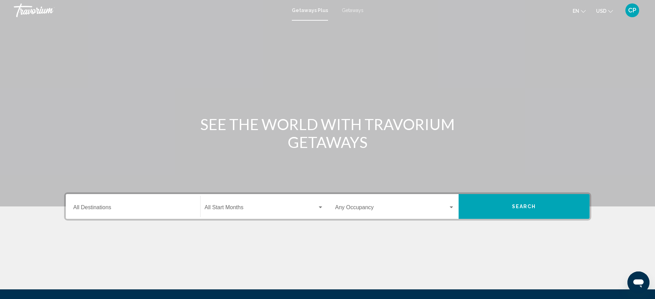
click at [355, 11] on span "Getaways" at bounding box center [353, 11] width 22 height 6
click at [449, 206] on div "Search widget" at bounding box center [451, 208] width 6 height 6
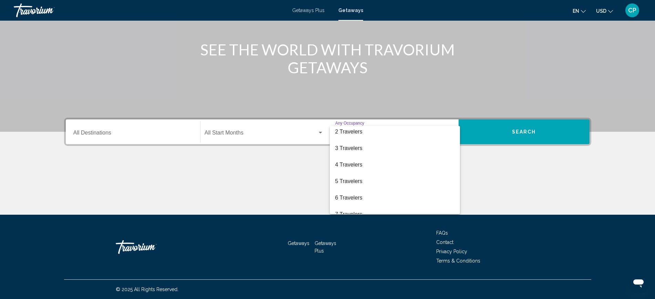
scroll to position [13, 0]
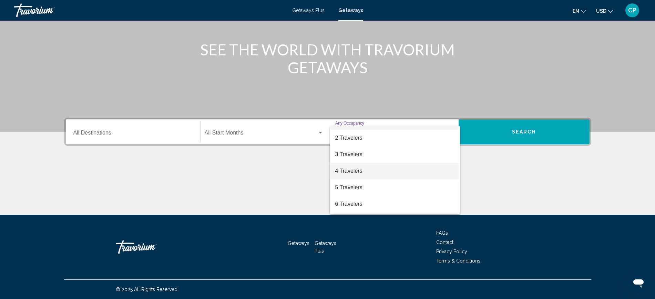
click at [336, 169] on span "4 Travelers" at bounding box center [394, 171] width 119 height 17
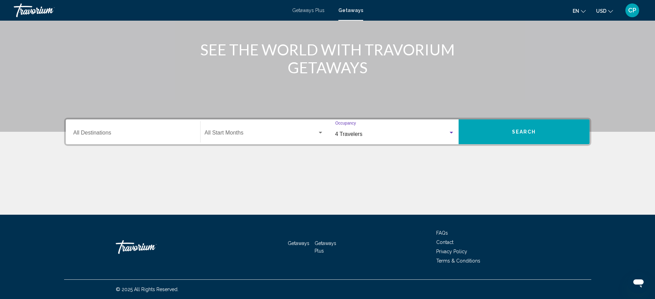
click at [526, 128] on button "Search" at bounding box center [524, 132] width 131 height 25
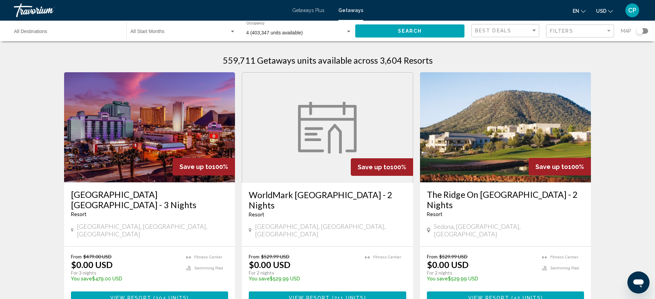
click at [49, 29] on div "Destination All Destinations" at bounding box center [66, 31] width 105 height 19
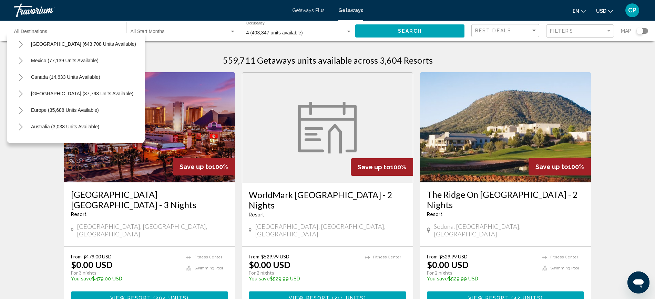
scroll to position [21, 0]
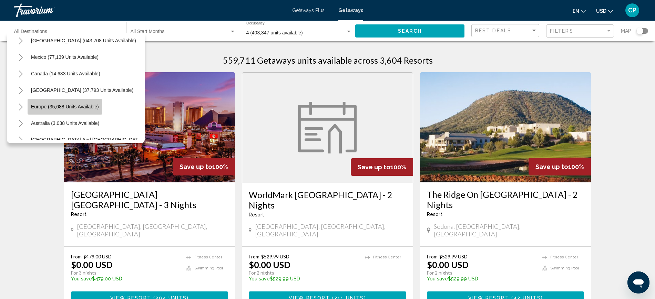
click at [71, 104] on span "Europe (35,688 units available)" at bounding box center [65, 107] width 68 height 6
type input "**********"
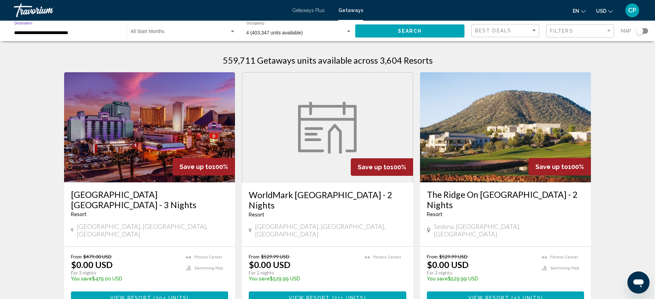
click at [413, 32] on span "Search" at bounding box center [410, 32] width 24 height 6
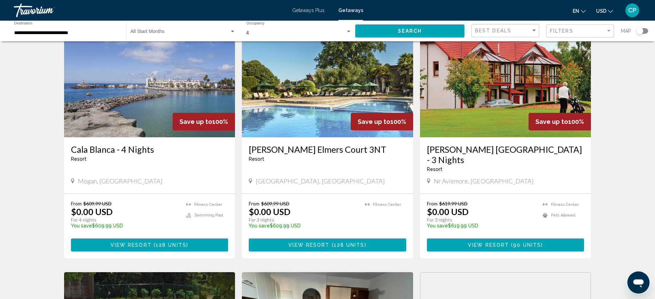
scroll to position [298, 0]
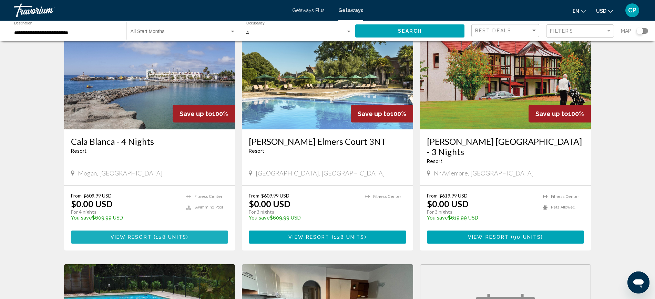
click at [142, 231] on button "View Resort ( 128 units )" at bounding box center [149, 237] width 157 height 13
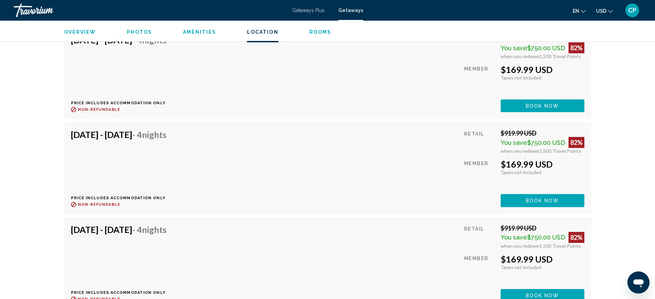
scroll to position [1406, 0]
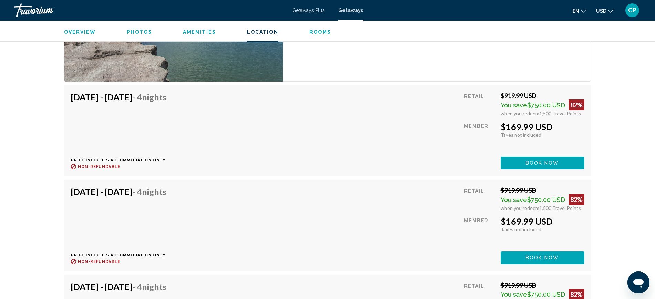
click at [542, 159] on button "Book now" at bounding box center [543, 163] width 84 height 13
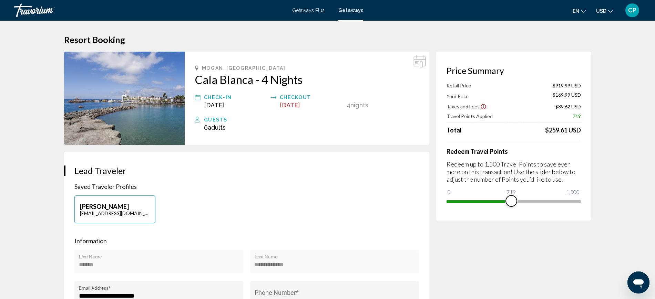
drag, startPoint x: 575, startPoint y: 202, endPoint x: 511, endPoint y: 206, distance: 64.2
click at [511, 206] on span "Main content" at bounding box center [511, 201] width 11 height 11
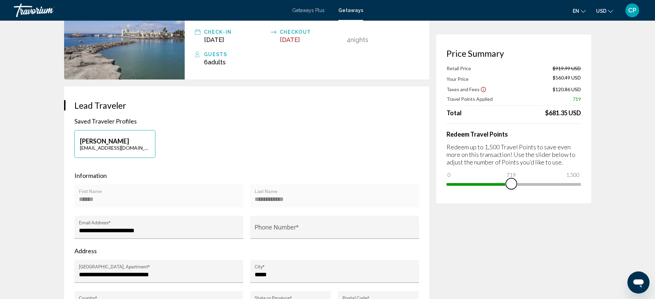
scroll to position [69, 0]
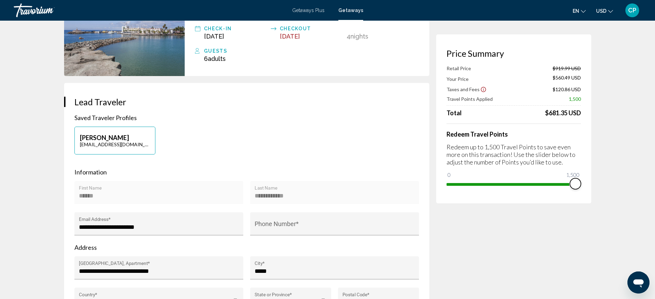
drag, startPoint x: 512, startPoint y: 181, endPoint x: 639, endPoint y: 149, distance: 131.4
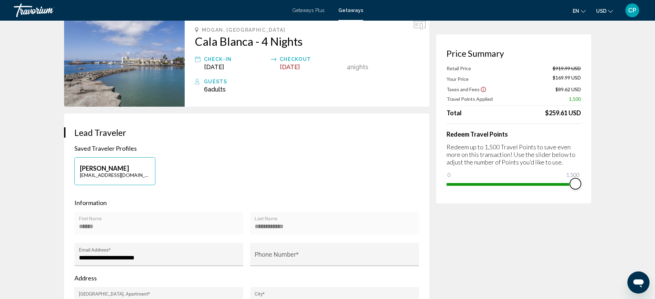
scroll to position [0, 0]
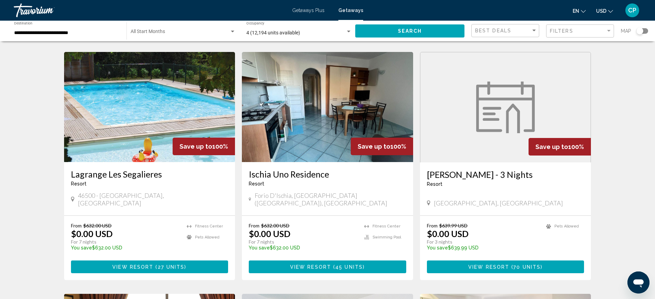
scroll to position [516, 0]
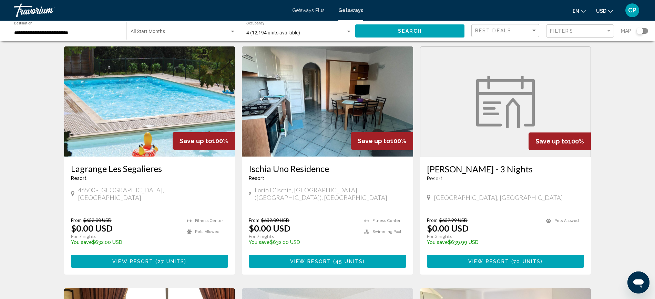
click at [327, 259] on span "View Resort" at bounding box center [310, 262] width 41 height 6
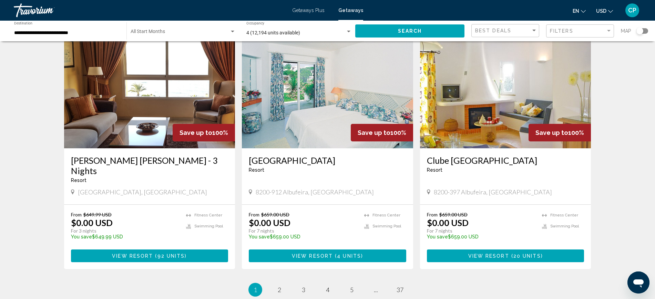
scroll to position [818, 0]
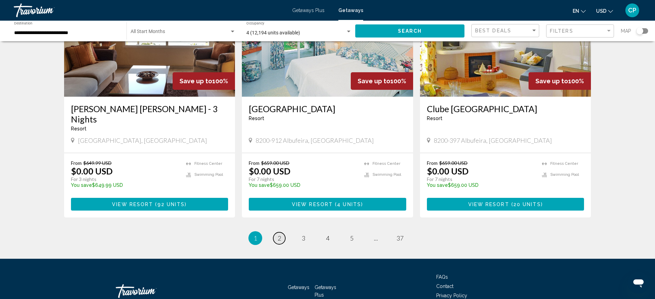
click at [275, 233] on link "page 2" at bounding box center [279, 239] width 12 height 12
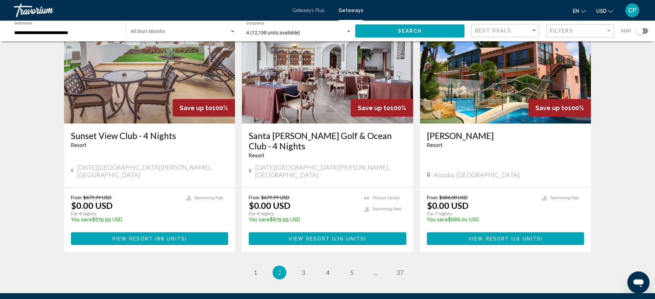
scroll to position [809, 0]
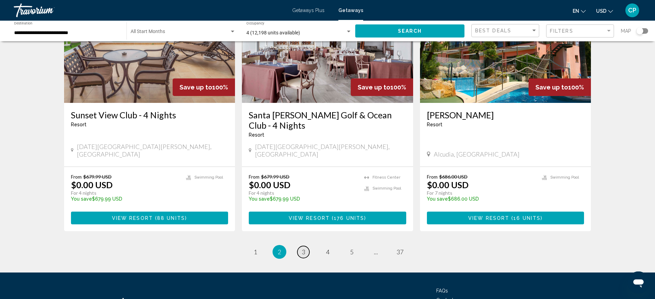
click at [300, 246] on link "page 3" at bounding box center [303, 252] width 12 height 12
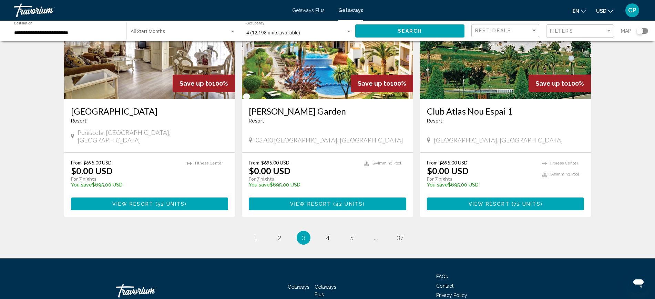
scroll to position [824, 0]
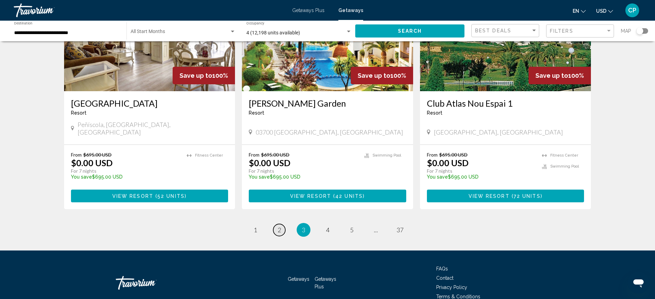
click at [278, 226] on span "2" at bounding box center [279, 230] width 3 height 8
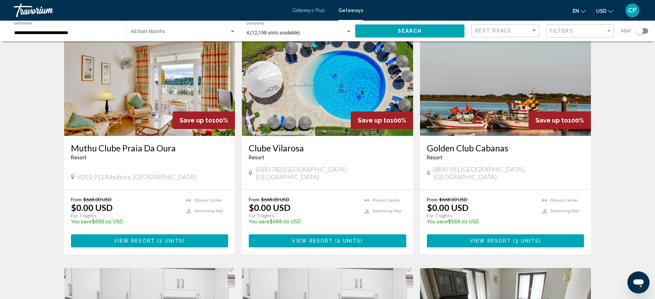
scroll to position [263, 0]
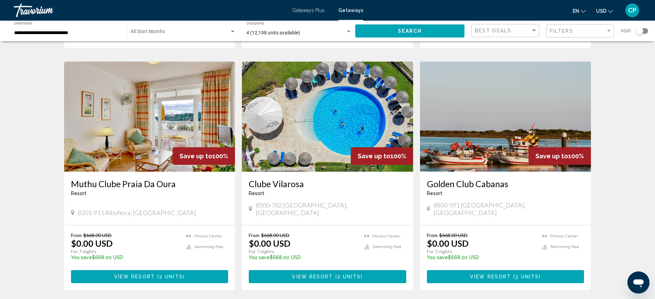
click at [133, 275] on span "View Resort" at bounding box center [134, 278] width 41 height 6
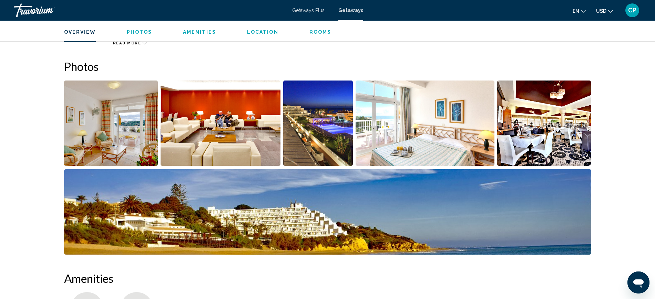
scroll to position [256, 0]
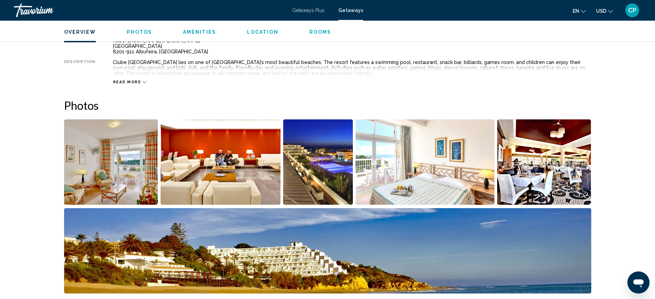
click at [134, 153] on img "Open full-screen image slider" at bounding box center [111, 162] width 94 height 85
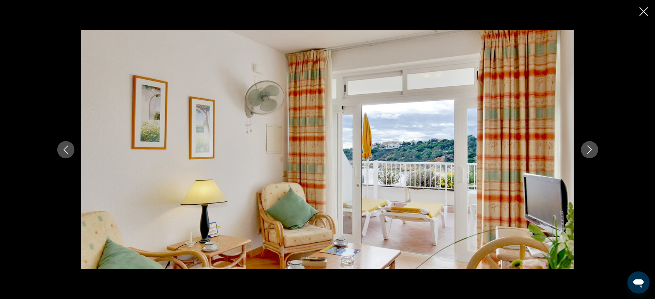
click at [134, 153] on img "Main content" at bounding box center [327, 150] width 493 height 240
drag, startPoint x: 588, startPoint y: 149, endPoint x: 601, endPoint y: 149, distance: 13.1
click at [595, 149] on button "Next image" at bounding box center [589, 149] width 17 height 17
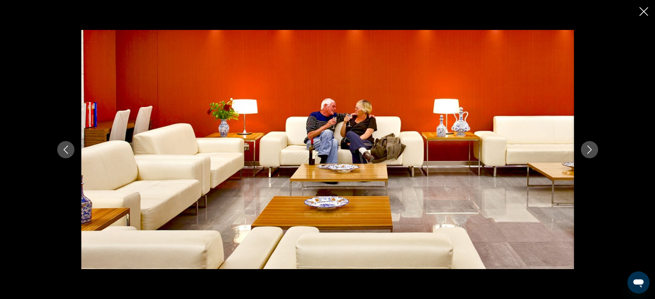
click at [593, 150] on icon "Next image" at bounding box center [589, 150] width 8 height 8
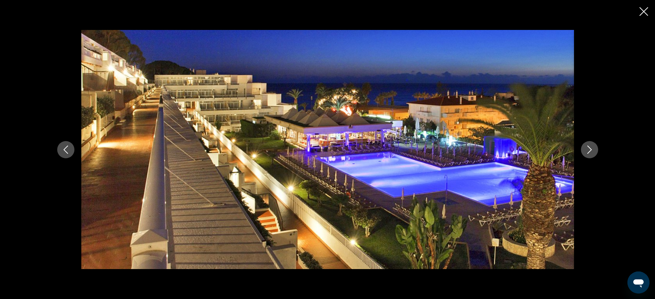
click at [593, 150] on icon "Next image" at bounding box center [589, 150] width 8 height 8
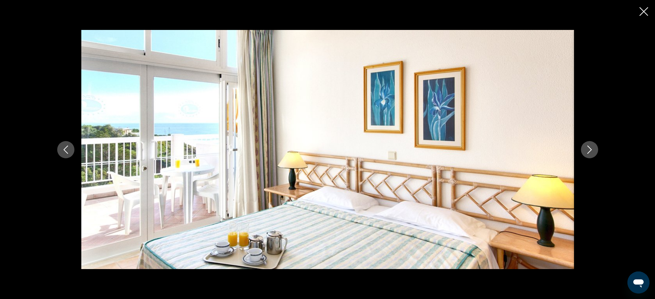
click at [593, 150] on icon "Next image" at bounding box center [589, 150] width 8 height 8
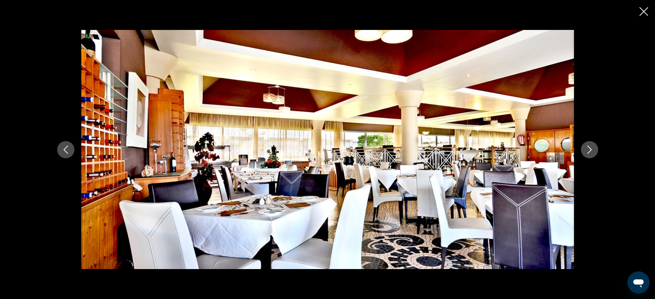
click at [593, 150] on icon "Next image" at bounding box center [589, 150] width 8 height 8
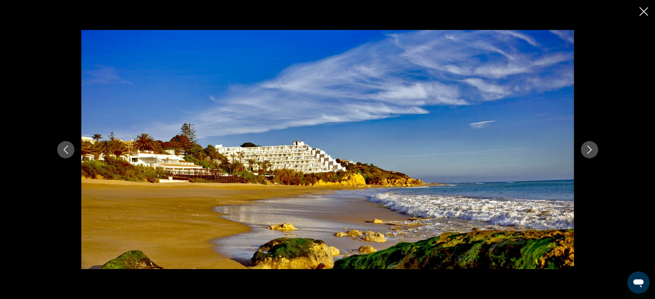
click at [640, 9] on icon "Close slideshow" at bounding box center [644, 11] width 9 height 9
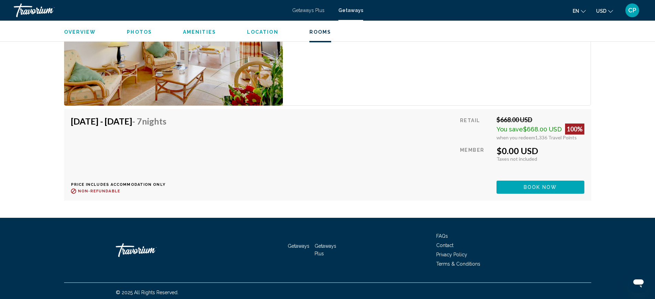
scroll to position [1380, 0]
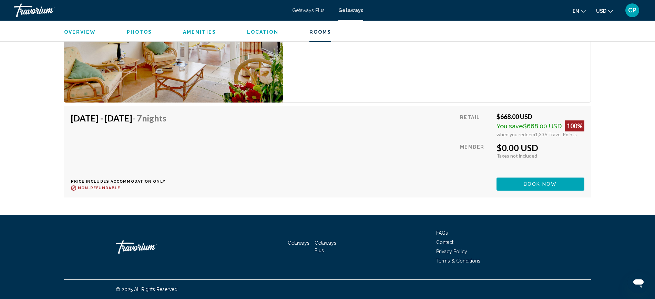
click at [539, 185] on span "Book now" at bounding box center [540, 185] width 33 height 6
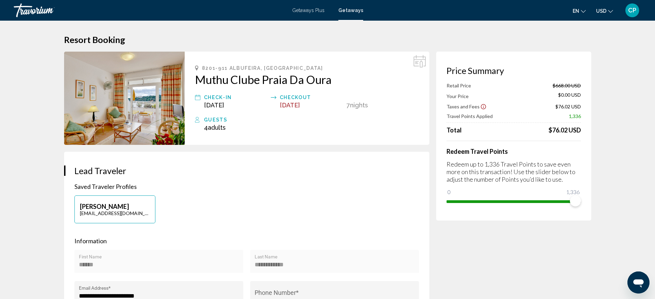
click at [307, 7] on div "Getaways Plus Getaways en English Español Français Italiano Português русский U…" at bounding box center [327, 10] width 655 height 14
click at [307, 13] on span "Getaways Plus" at bounding box center [308, 11] width 32 height 6
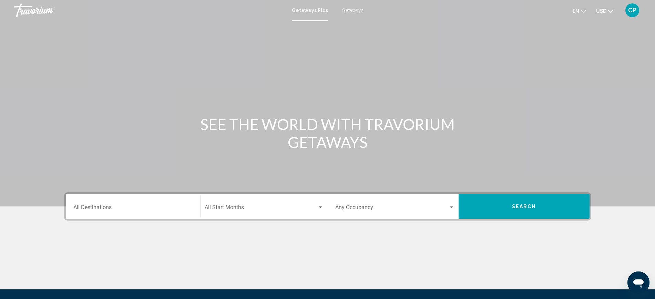
click at [514, 202] on button "Search" at bounding box center [524, 206] width 131 height 25
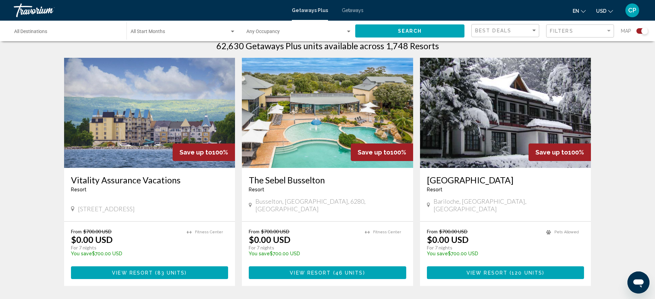
scroll to position [195, 0]
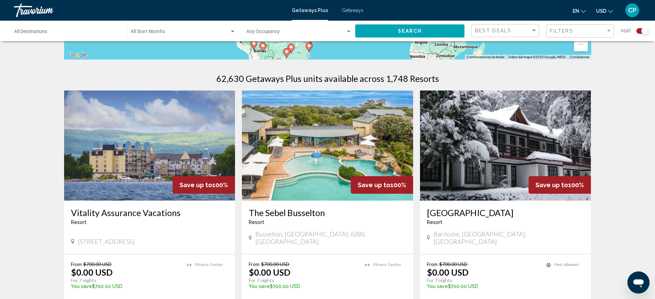
click at [31, 30] on input "Destination All Destinations" at bounding box center [66, 33] width 105 height 6
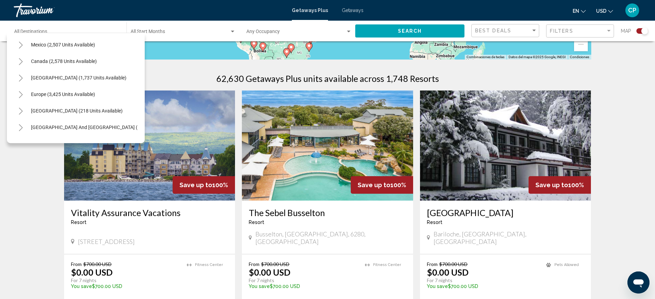
scroll to position [35, 0]
click at [90, 93] on span "Europe (3,425 units available)" at bounding box center [63, 93] width 64 height 6
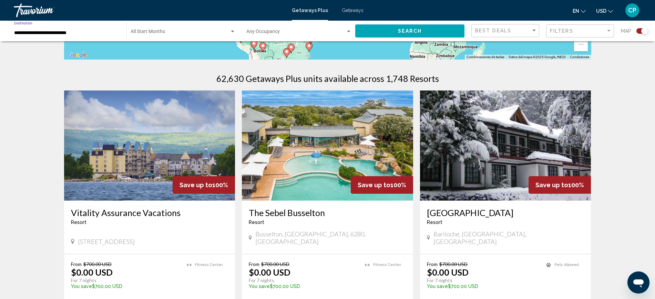
click at [410, 31] on span "Search" at bounding box center [410, 32] width 24 height 6
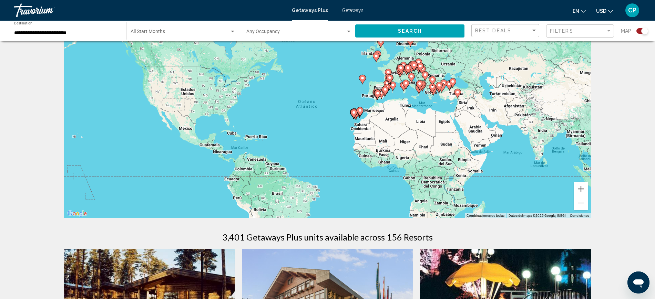
scroll to position [54, 0]
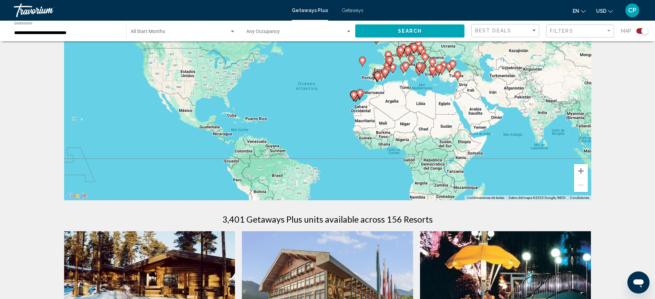
click at [45, 32] on input "**********" at bounding box center [66, 33] width 105 height 6
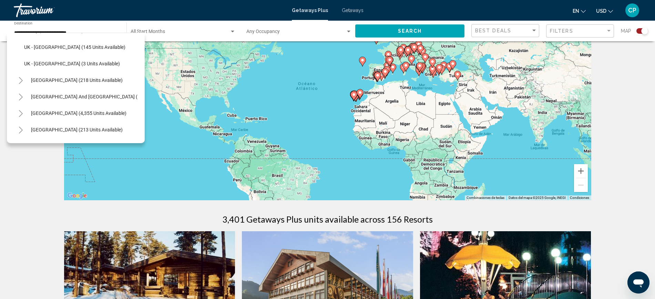
scroll to position [367, 0]
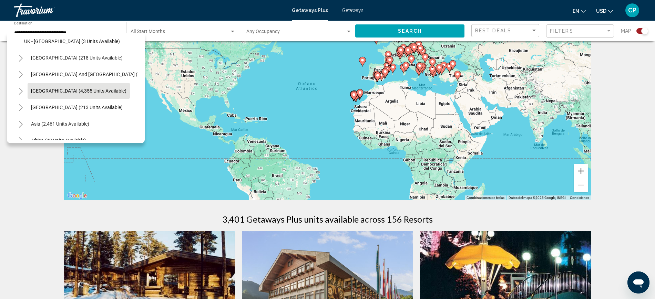
click at [94, 92] on span "[GEOGRAPHIC_DATA] (4,355 units available)" at bounding box center [78, 91] width 95 height 6
type input "**********"
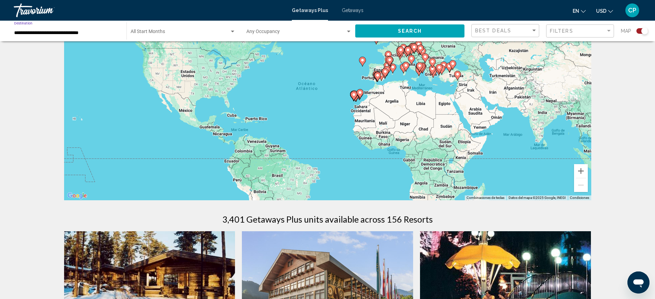
click at [400, 32] on span "Search" at bounding box center [410, 32] width 24 height 6
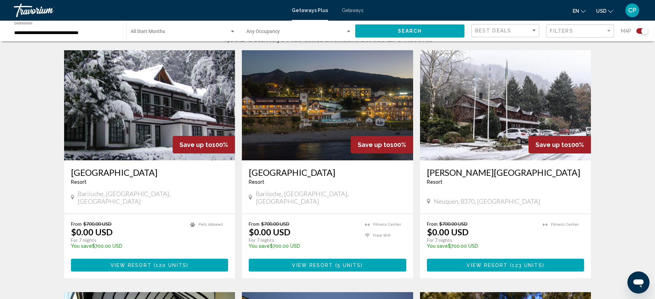
scroll to position [239, 0]
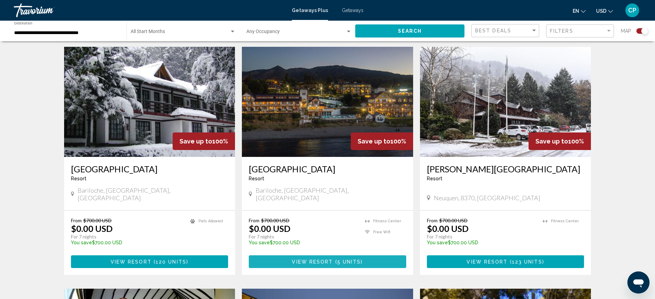
click at [323, 259] on span "View Resort" at bounding box center [312, 262] width 41 height 6
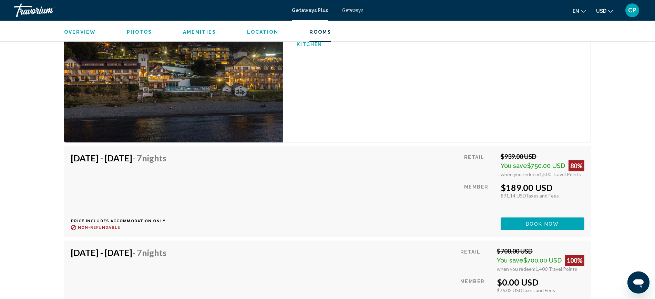
scroll to position [1129, 0]
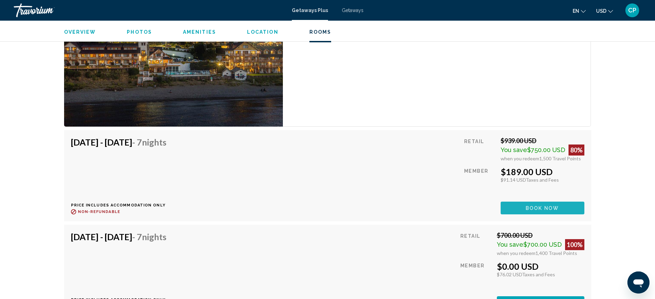
drag, startPoint x: 520, startPoint y: 201, endPoint x: 525, endPoint y: 201, distance: 4.5
click at [525, 202] on button "Book now" at bounding box center [543, 208] width 84 height 13
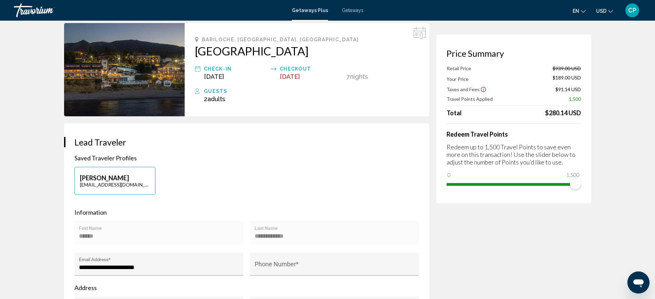
scroll to position [14, 0]
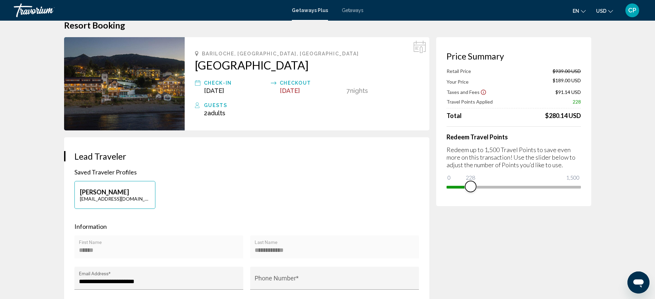
drag, startPoint x: 576, startPoint y: 187, endPoint x: 471, endPoint y: 190, distance: 105.1
click at [471, 190] on span "Main content" at bounding box center [470, 186] width 11 height 11
drag, startPoint x: 471, startPoint y: 190, endPoint x: 503, endPoint y: 181, distance: 33.2
click at [503, 181] on span "Main content" at bounding box center [502, 186] width 11 height 11
drag, startPoint x: 501, startPoint y: 182, endPoint x: 581, endPoint y: 182, distance: 79.3
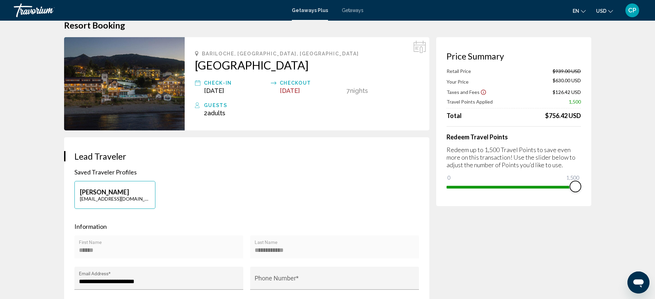
click at [581, 186] on ngx-slider "0 1,500 1,500" at bounding box center [514, 186] width 134 height 1
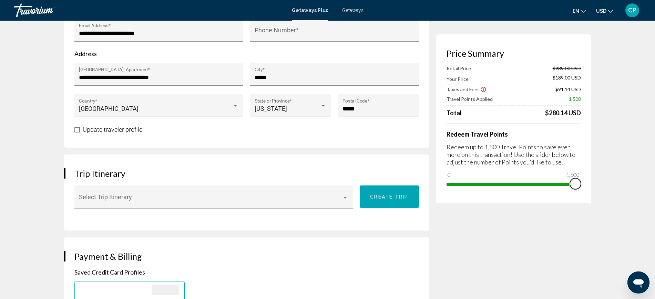
scroll to position [0, 0]
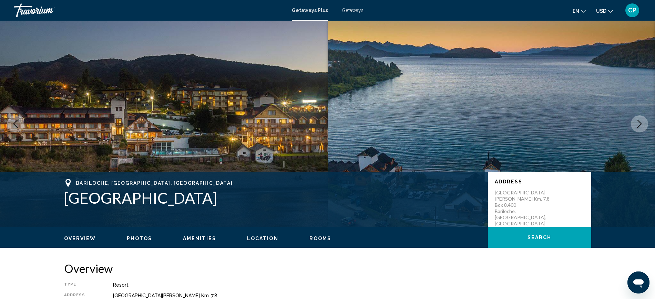
click at [136, 238] on span "Photos" at bounding box center [139, 239] width 25 height 6
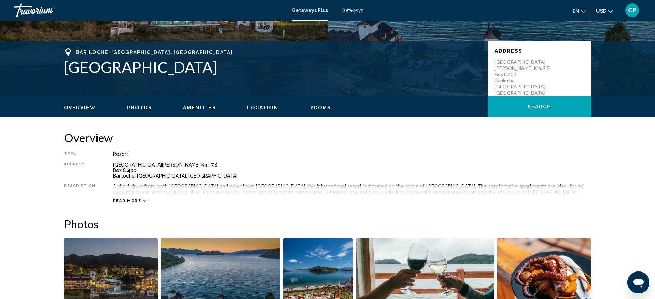
scroll to position [111, 0]
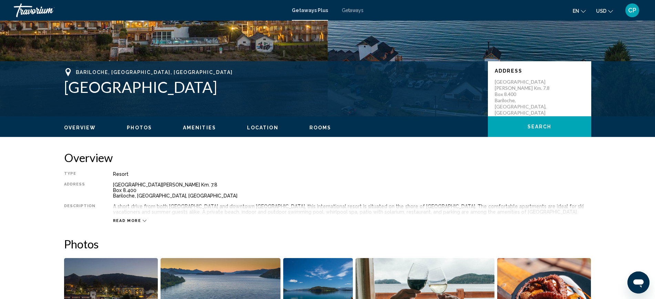
click at [316, 130] on span "Rooms" at bounding box center [320, 128] width 22 height 6
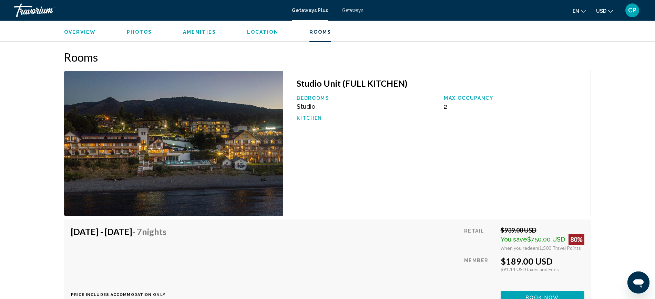
scroll to position [1040, 0]
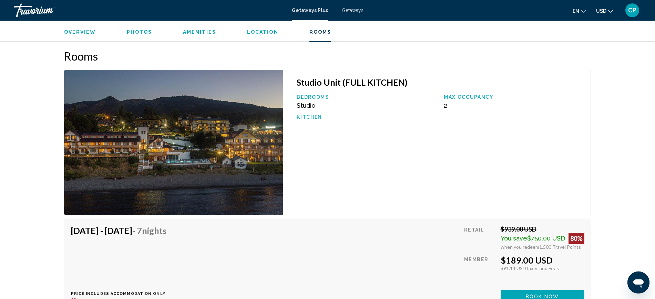
click at [169, 160] on img "Main content" at bounding box center [173, 142] width 219 height 145
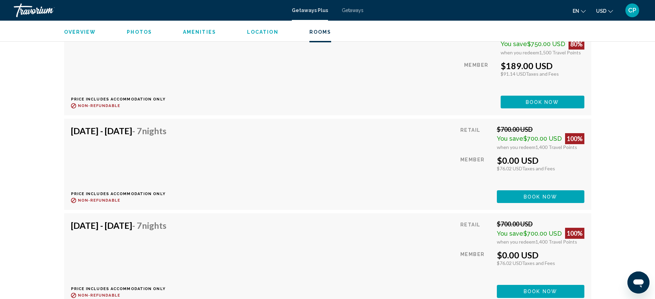
scroll to position [1239, 0]
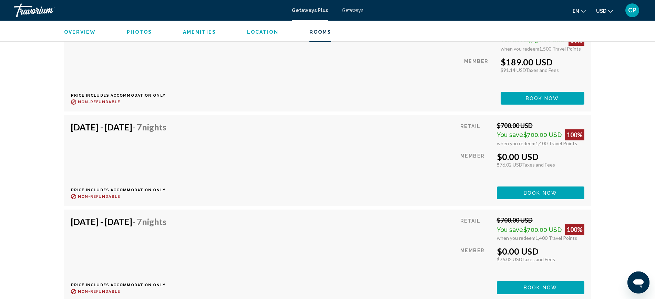
click at [557, 101] on span "Book now" at bounding box center [542, 99] width 33 height 6
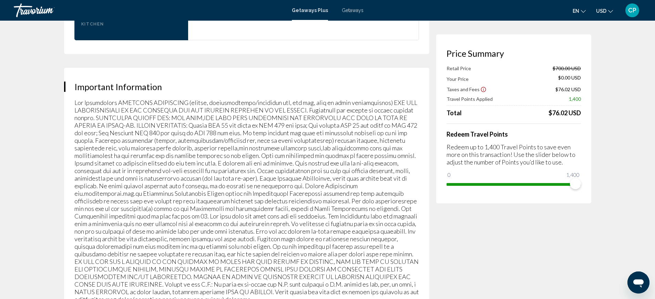
scroll to position [982, 0]
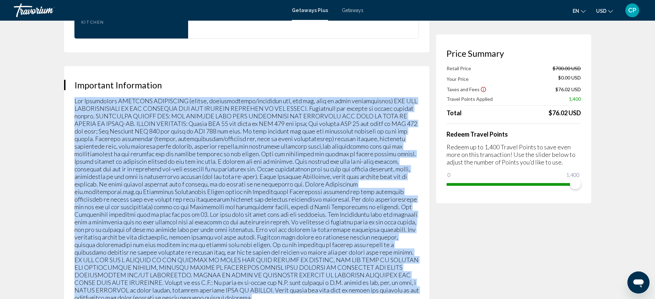
drag, startPoint x: 74, startPoint y: 88, endPoint x: 131, endPoint y: 283, distance: 203.6
click at [131, 283] on div "Important Information" at bounding box center [246, 190] width 365 height 249
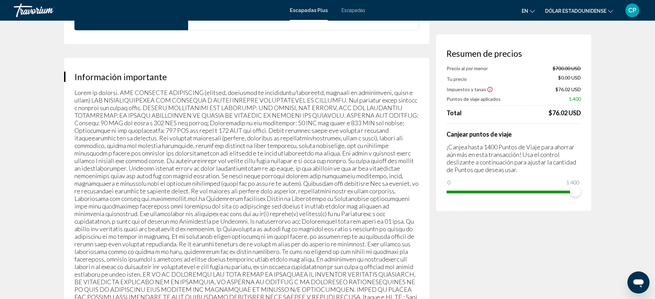
scroll to position [1032, 0]
